Goal: Navigation & Orientation: Find specific page/section

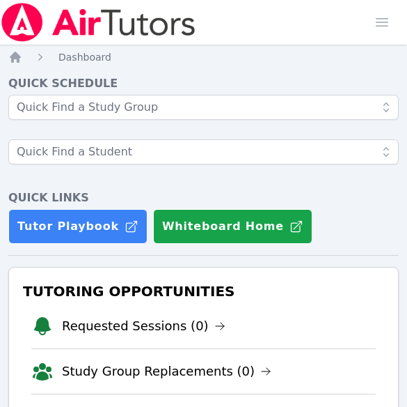
click at [336, 31] on div "Home Sessions Study Groups Students Messages Open user menu Melissa Obichukwu O…" at bounding box center [203, 22] width 407 height 45
